Goal: Information Seeking & Learning: Learn about a topic

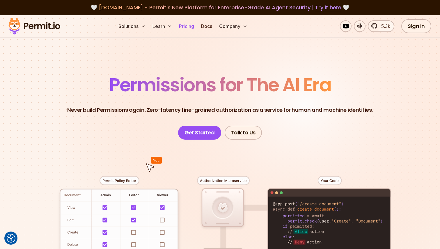
click at [188, 29] on link "Pricing" at bounding box center [187, 26] width 20 height 12
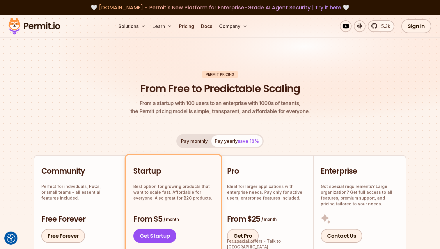
click at [194, 141] on button "Pay monthly" at bounding box center [195, 141] width 34 height 12
click at [225, 142] on button "Pay yearly save 18%" at bounding box center [236, 141] width 51 height 12
click at [197, 139] on button "Pay monthly" at bounding box center [195, 141] width 34 height 12
click at [223, 138] on button "Pay yearly save 18%" at bounding box center [236, 141] width 51 height 12
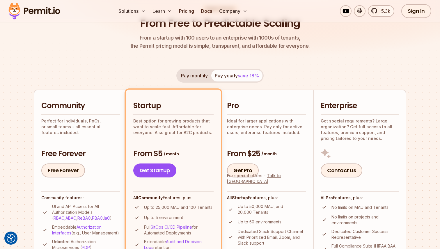
scroll to position [72, 0]
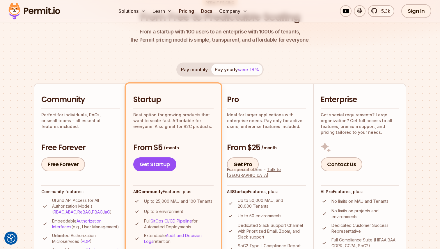
click at [198, 71] on button "Pay monthly" at bounding box center [195, 70] width 34 height 12
click at [227, 71] on button "Pay yearly save 18%" at bounding box center [236, 70] width 51 height 12
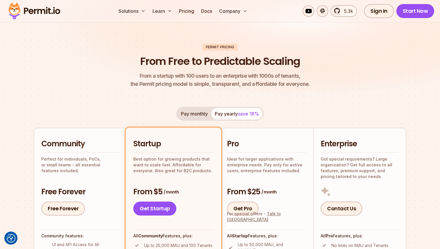
scroll to position [0, 0]
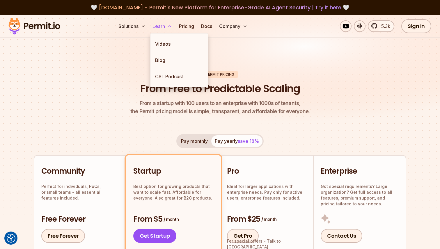
click at [168, 26] on icon at bounding box center [169, 26] width 5 height 5
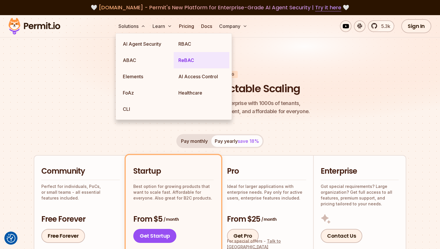
click at [189, 57] on link "ReBAC" at bounding box center [202, 60] width 56 height 16
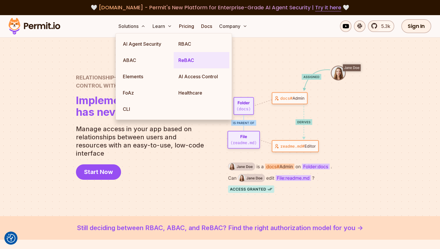
click at [188, 60] on link "ReBAC" at bounding box center [202, 60] width 56 height 16
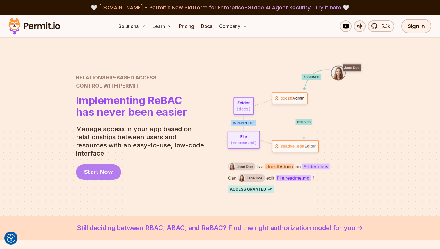
click at [109, 168] on span "Start Now" at bounding box center [98, 172] width 29 height 8
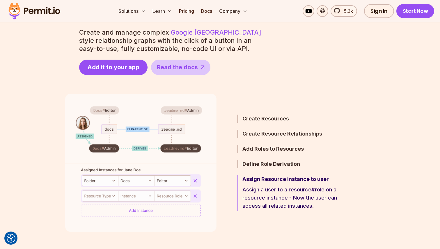
scroll to position [308, 0]
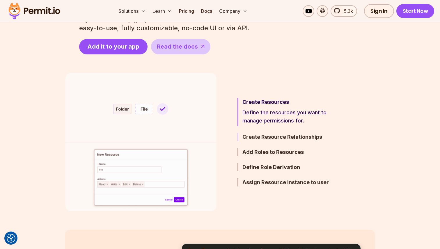
click at [262, 136] on h3 "Create Resource Relationships" at bounding box center [294, 137] width 102 height 8
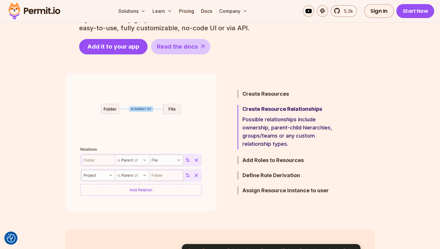
click at [187, 161] on img at bounding box center [140, 142] width 151 height 138
click at [255, 159] on h3 "Add Roles to Resources" at bounding box center [294, 160] width 102 height 8
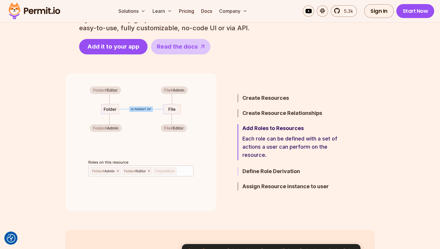
click at [254, 174] on h3 "Define Role Derivation" at bounding box center [294, 171] width 102 height 8
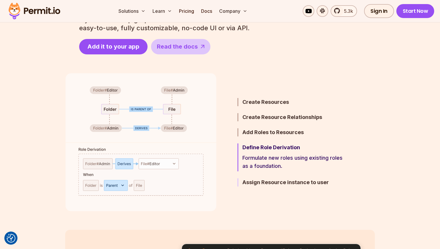
click at [253, 186] on h3 "Assign Resource instance to user" at bounding box center [294, 183] width 102 height 8
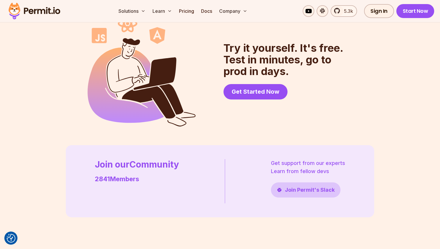
scroll to position [1530, 0]
